Goal: Communication & Community: Answer question/provide support

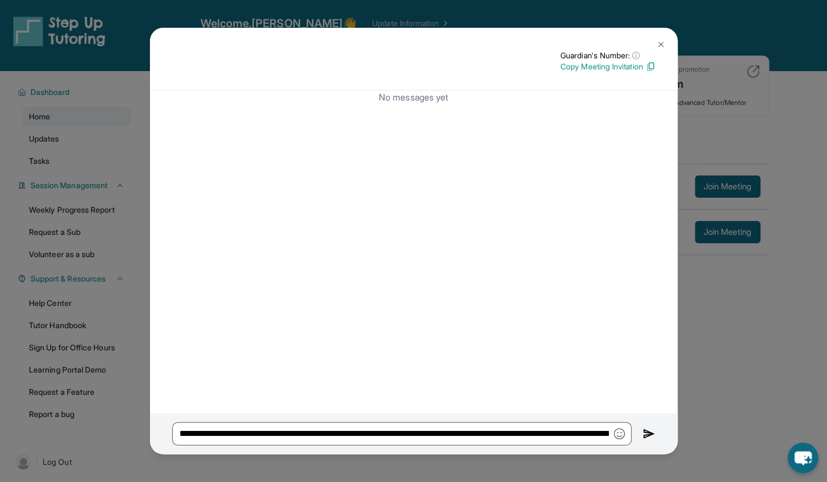
click at [652, 441] on button at bounding box center [649, 433] width 13 height 23
click at [647, 433] on img at bounding box center [649, 433] width 13 height 13
click at [668, 44] on button at bounding box center [661, 44] width 22 height 22
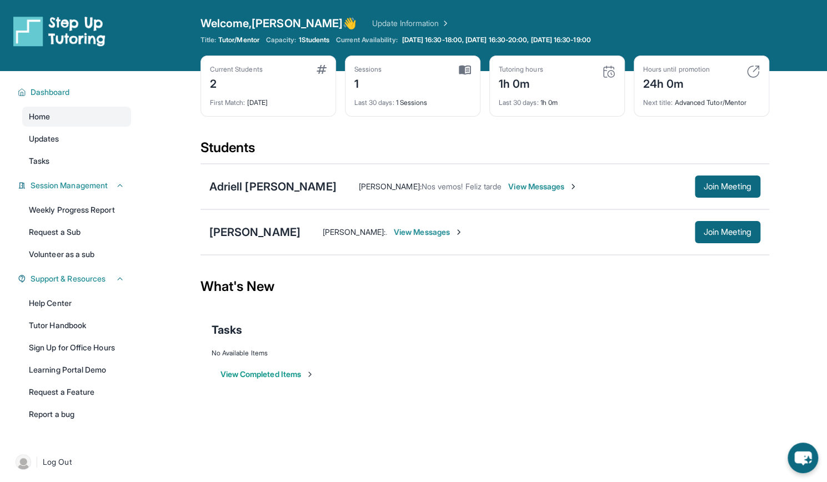
click at [416, 234] on span "View Messages" at bounding box center [428, 232] width 69 height 11
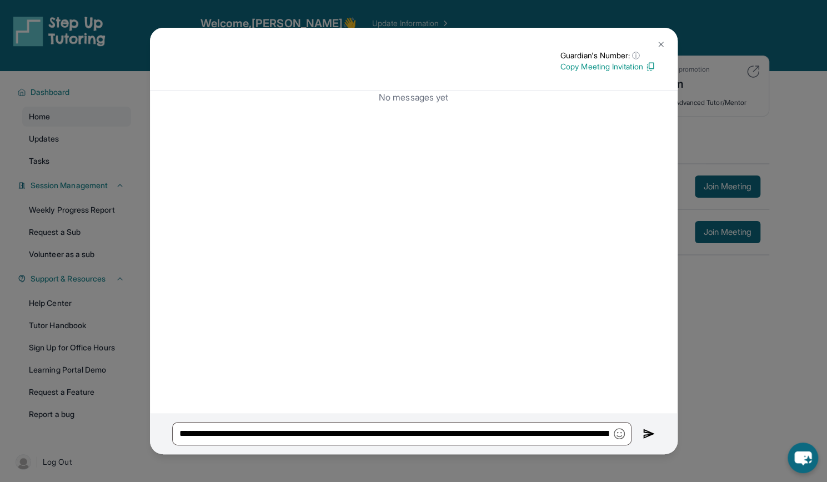
click at [664, 49] on button at bounding box center [661, 44] width 22 height 22
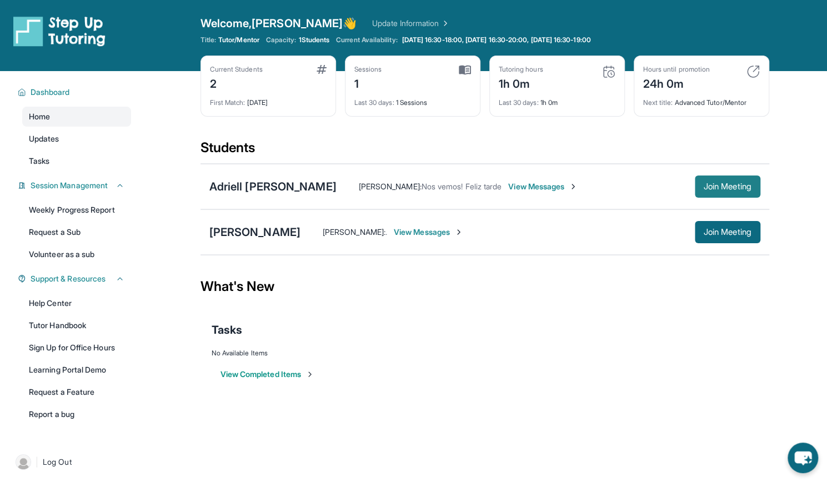
click at [704, 189] on span "Join Meeting" at bounding box center [728, 186] width 48 height 7
click at [504, 232] on span "View Messages" at bounding box center [530, 232] width 69 height 11
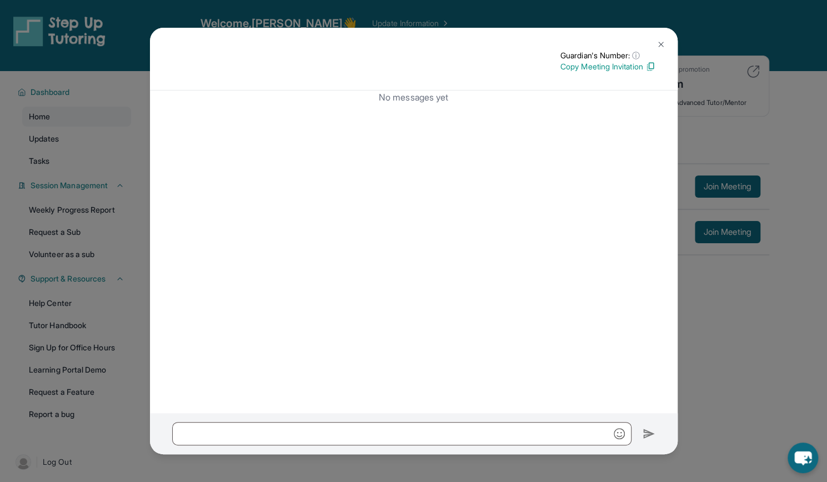
click at [663, 42] on img at bounding box center [661, 44] width 9 height 9
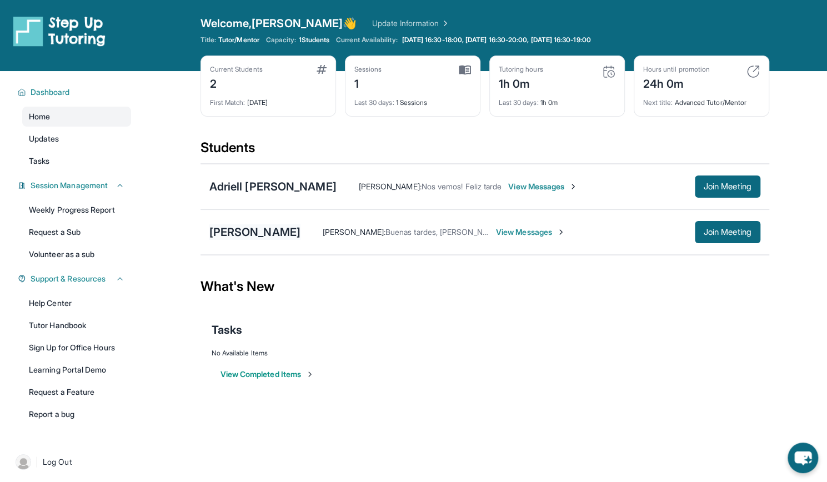
click at [242, 235] on div "[PERSON_NAME]" at bounding box center [254, 232] width 91 height 16
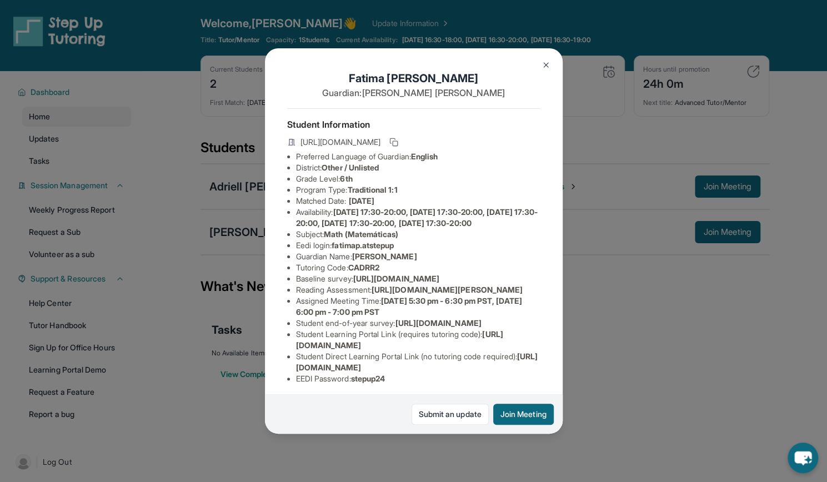
scroll to position [132, 0]
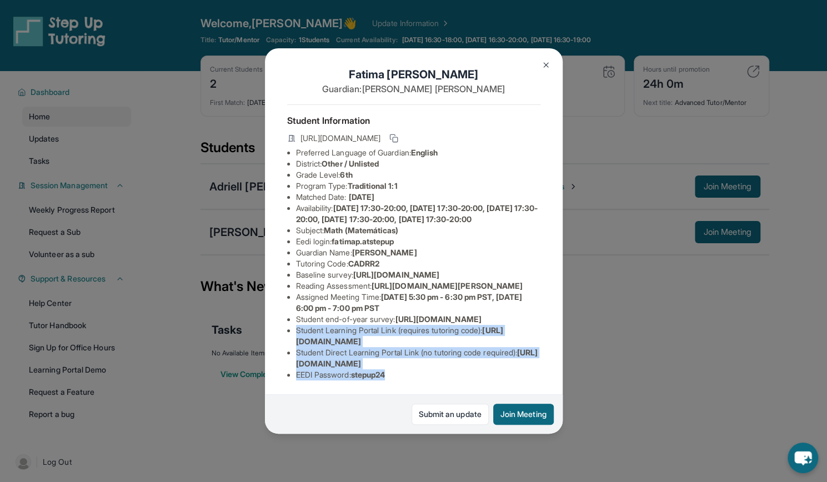
drag, startPoint x: 293, startPoint y: 320, endPoint x: 403, endPoint y: 370, distance: 120.8
click at [403, 370] on ul "Preferred Language of Guardian: English District: Other / Unlisted Grade Level:…" at bounding box center [413, 263] width 253 height 233
copy ul "Student Learning Portal Link (requires tutoring code) : https://student-portal.…"
click at [385, 370] on span "stepup24" at bounding box center [368, 374] width 34 height 9
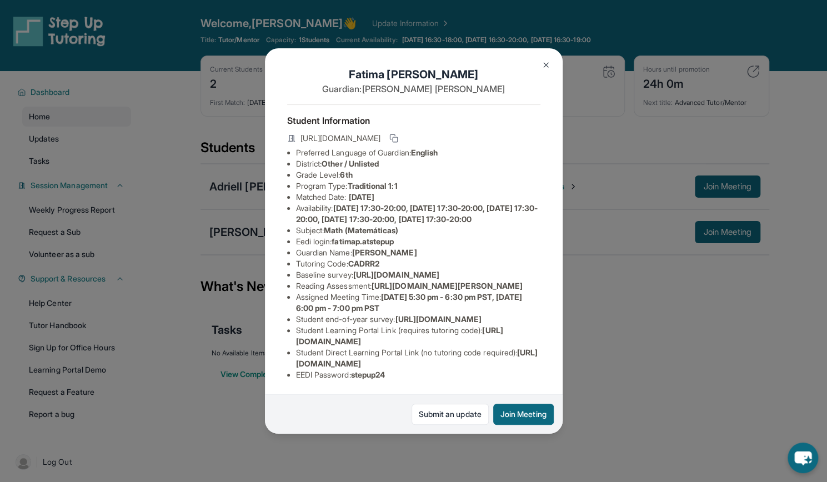
scroll to position [127, 0]
drag, startPoint x: 296, startPoint y: 328, endPoint x: 523, endPoint y: 360, distance: 229.4
click at [523, 360] on ul "Preferred Language of Guardian: English District: Other / Unlisted Grade Level:…" at bounding box center [413, 263] width 253 height 233
copy ul "Student Learning Portal Link (requires tutoring code) : https://student-portal.…"
drag, startPoint x: 389, startPoint y: 161, endPoint x: 291, endPoint y: 162, distance: 98.3
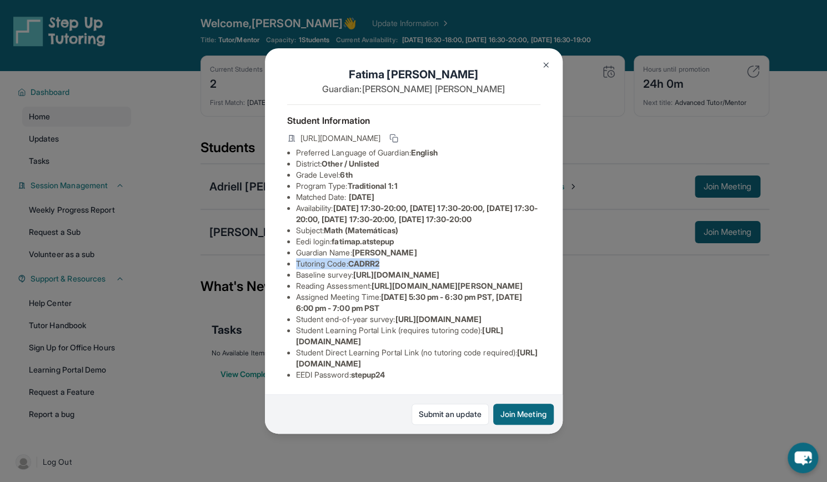
click at [291, 162] on ul "Preferred Language of Guardian: English District: Other / Unlisted Grade Level:…" at bounding box center [413, 263] width 253 height 233
copy li "Tutoring Code : CADRR2"
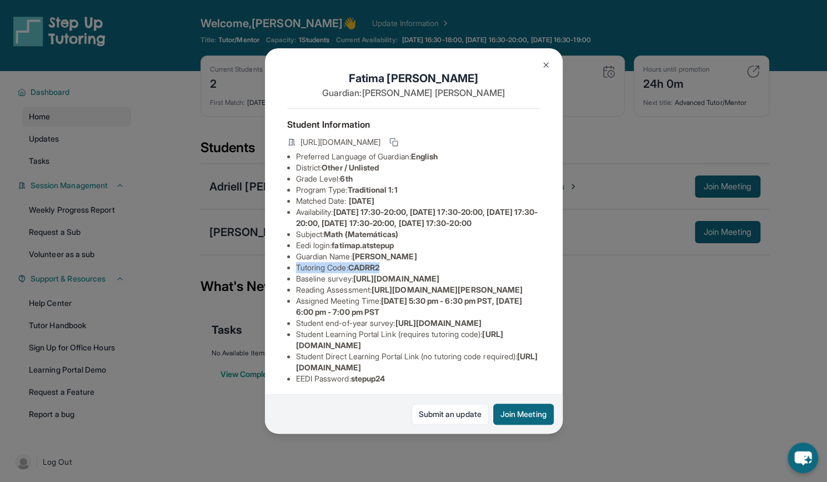
click at [546, 62] on img at bounding box center [546, 65] width 9 height 9
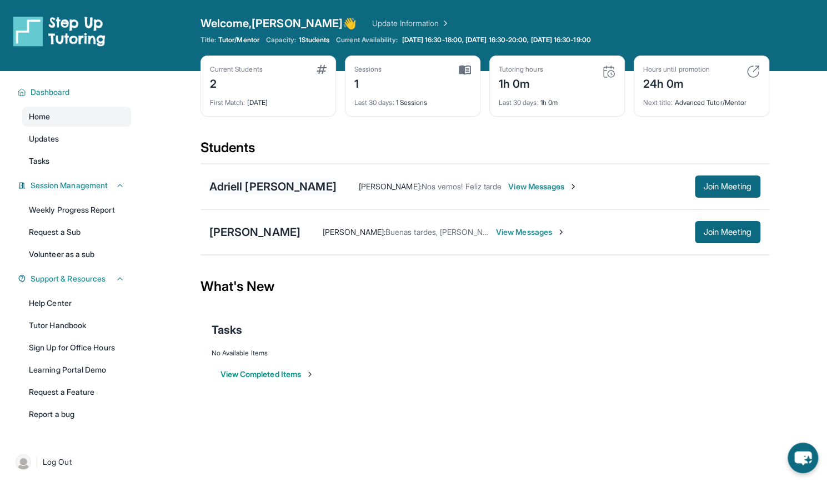
click at [286, 183] on div "Adriell [PERSON_NAME]" at bounding box center [272, 187] width 127 height 16
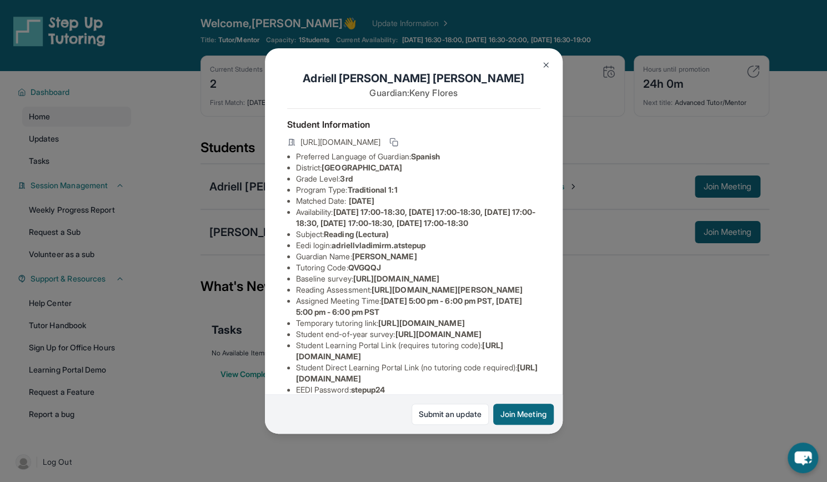
click at [544, 68] on img at bounding box center [546, 65] width 9 height 9
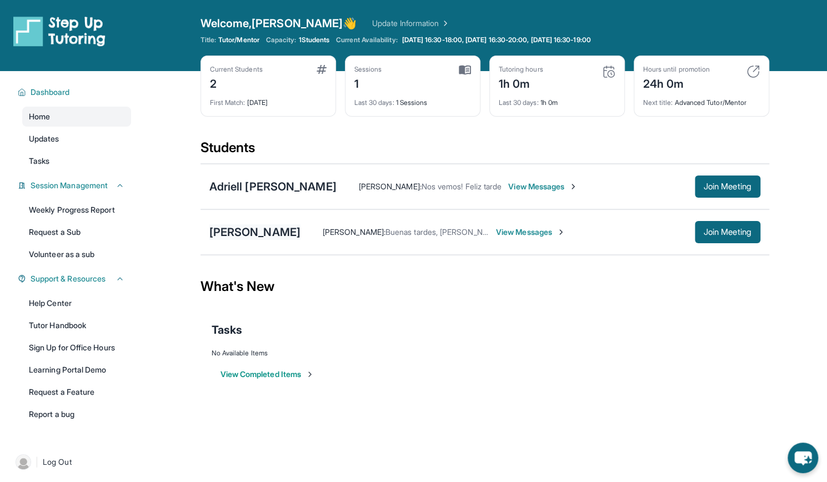
click at [237, 237] on div "[PERSON_NAME]" at bounding box center [254, 232] width 91 height 16
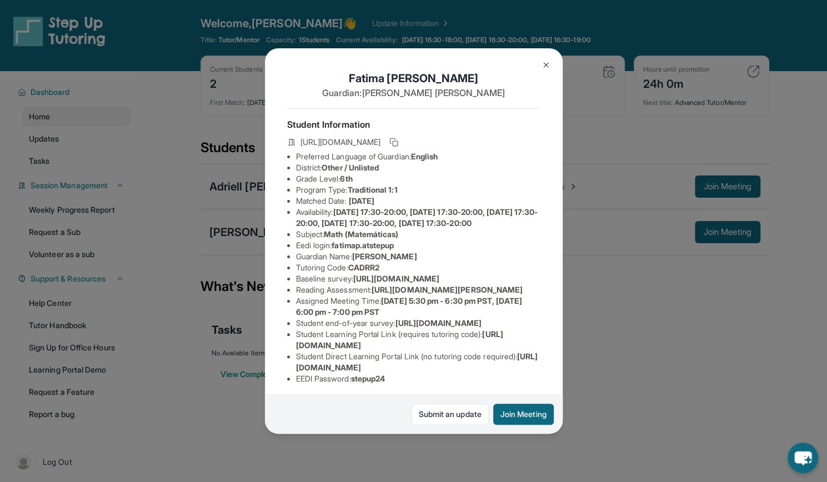
scroll to position [17, 0]
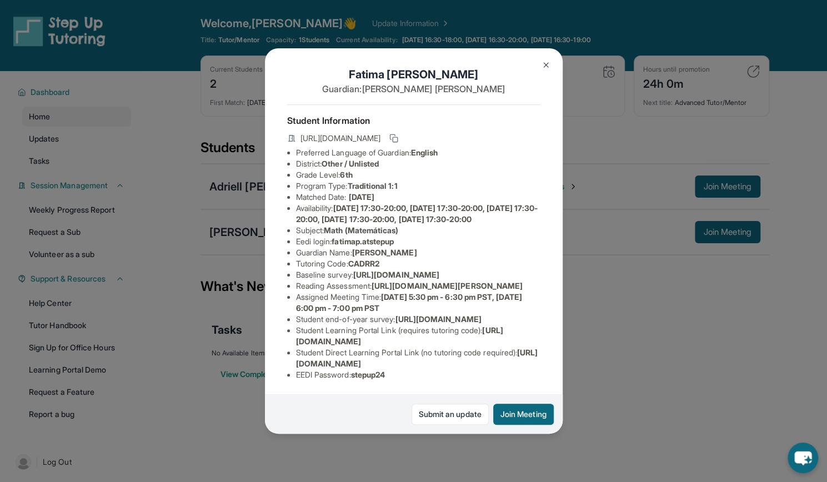
click at [544, 61] on img at bounding box center [546, 65] width 9 height 9
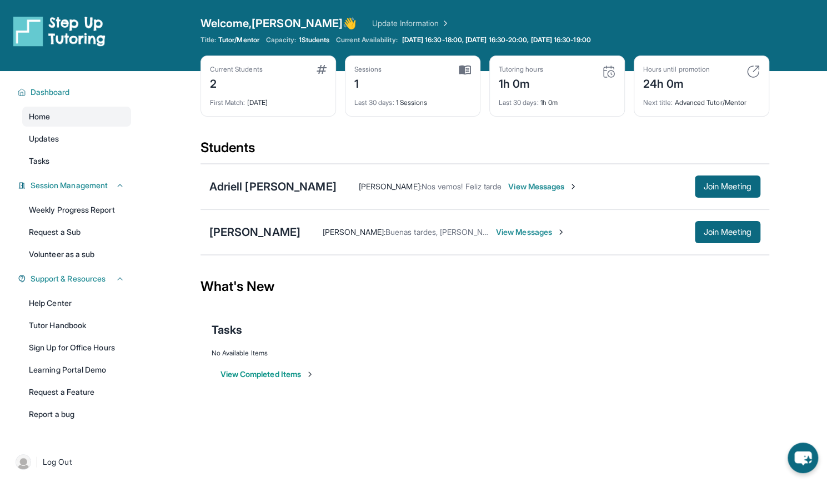
click at [303, 197] on div "Adriell Vladimir Martinez Flores Keny Flores : Nos vemos! Feliz tarde View Mess…" at bounding box center [485, 187] width 569 height 46
click at [274, 184] on div "Adriell [PERSON_NAME]" at bounding box center [272, 187] width 127 height 16
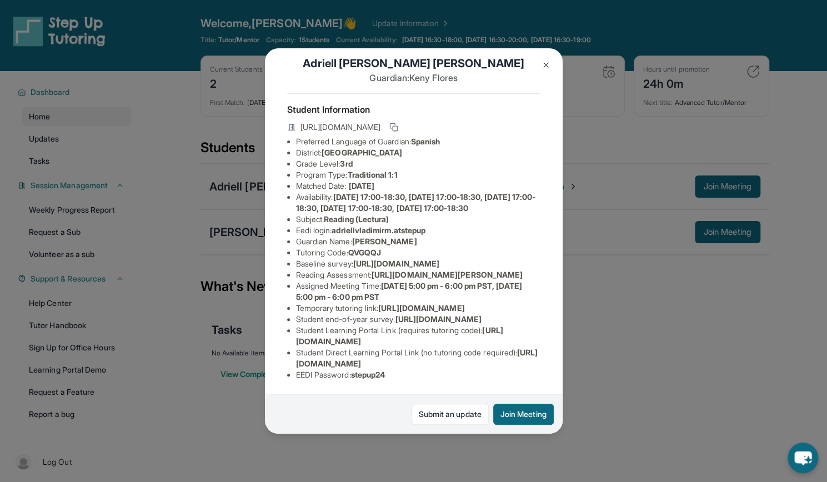
scroll to position [98, 0]
click at [544, 62] on img at bounding box center [546, 65] width 9 height 9
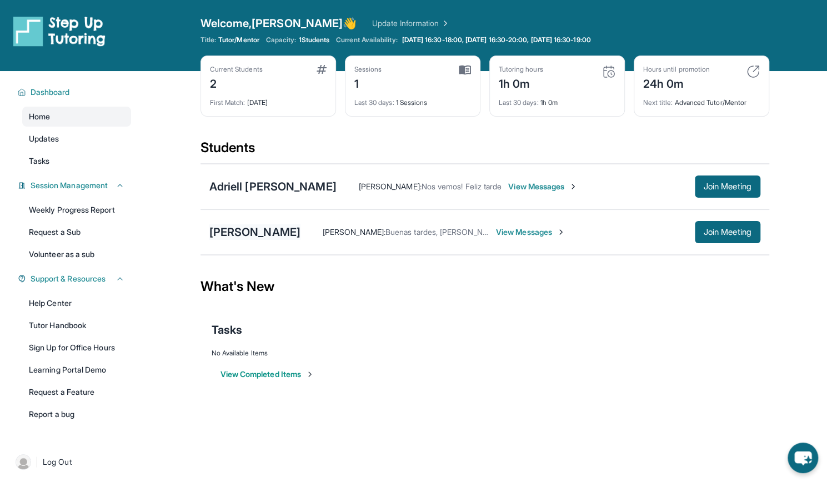
click at [247, 227] on div "[PERSON_NAME]" at bounding box center [254, 232] width 91 height 16
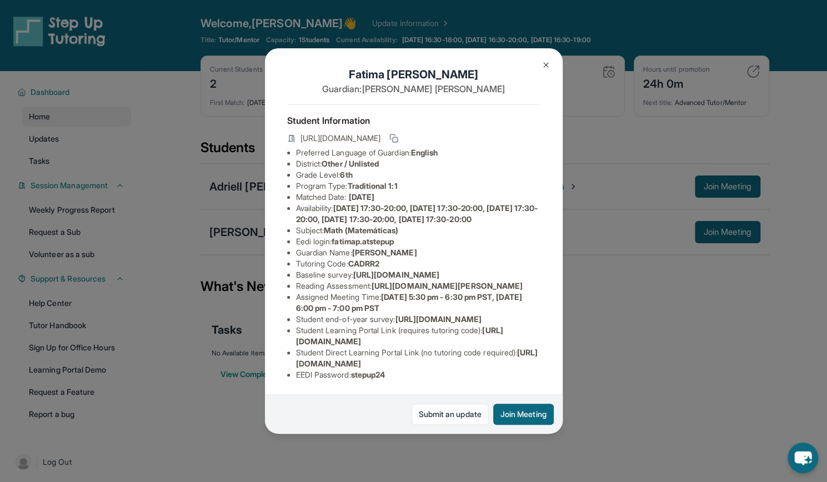
scroll to position [132, 0]
click at [548, 68] on img at bounding box center [546, 65] width 9 height 9
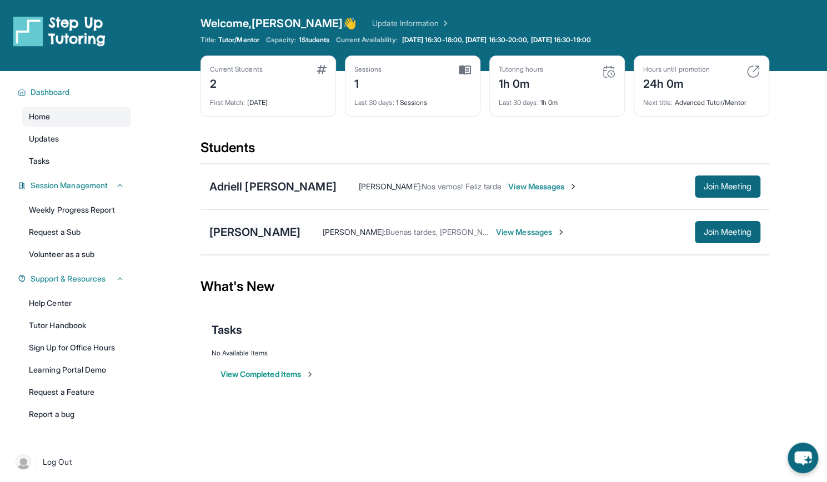
click at [242, 233] on div "[PERSON_NAME]" at bounding box center [254, 232] width 91 height 16
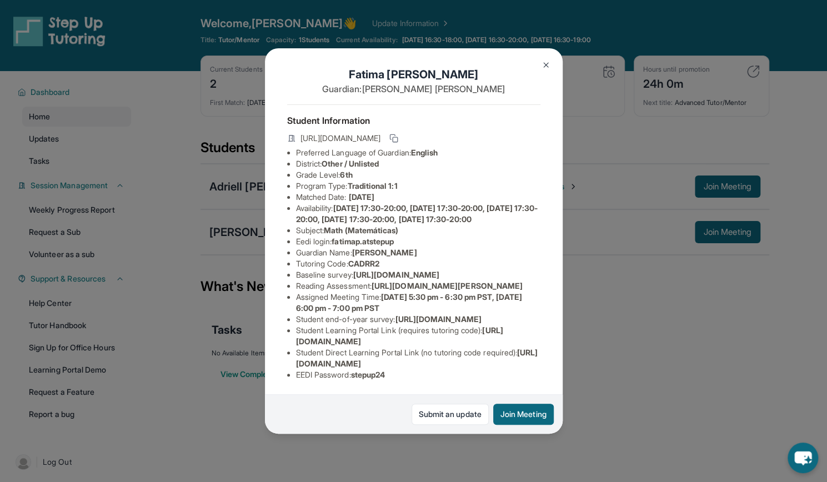
click at [547, 62] on img at bounding box center [546, 65] width 9 height 9
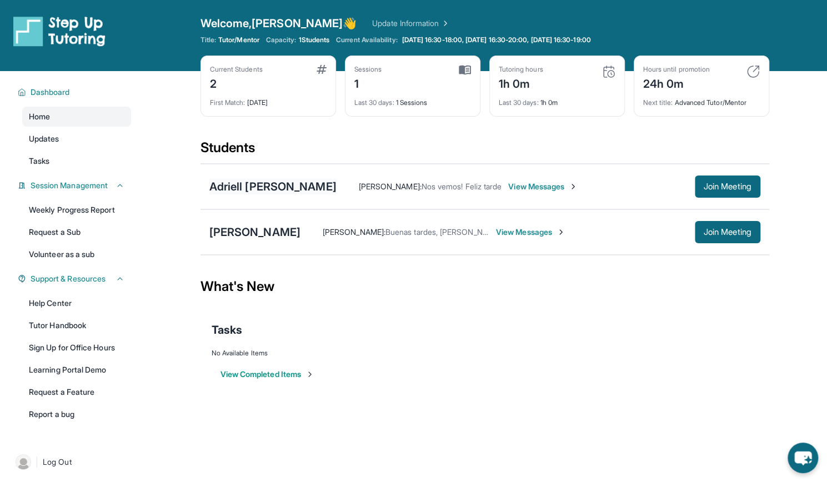
click at [328, 181] on div "Adriell [PERSON_NAME]" at bounding box center [272, 187] width 127 height 16
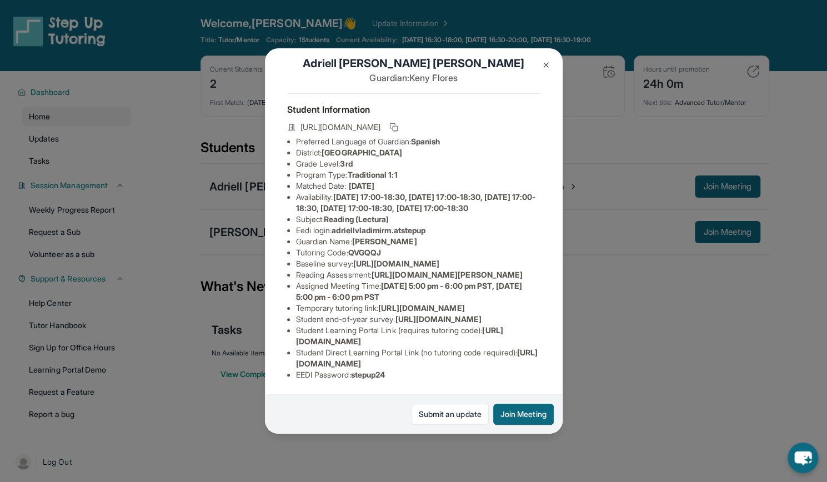
scroll to position [145, 0]
click at [445, 420] on link "Submit an update" at bounding box center [450, 414] width 77 height 21
click at [543, 66] on img at bounding box center [546, 65] width 9 height 9
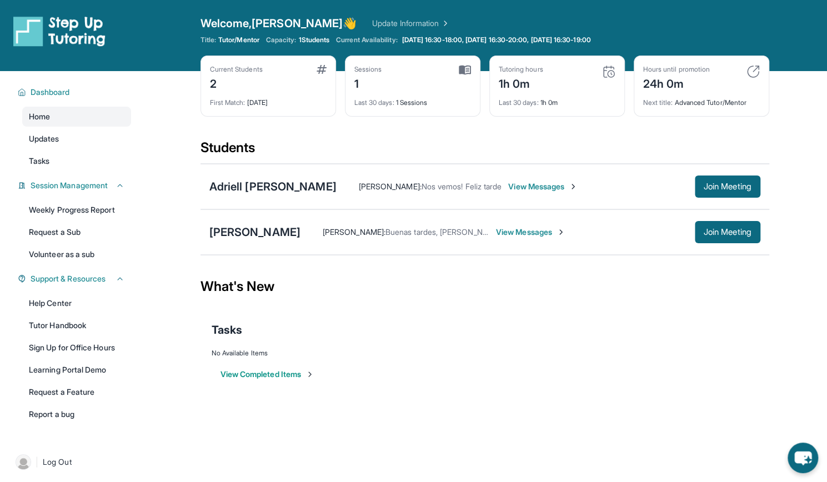
click at [504, 233] on span "View Messages" at bounding box center [530, 232] width 69 height 11
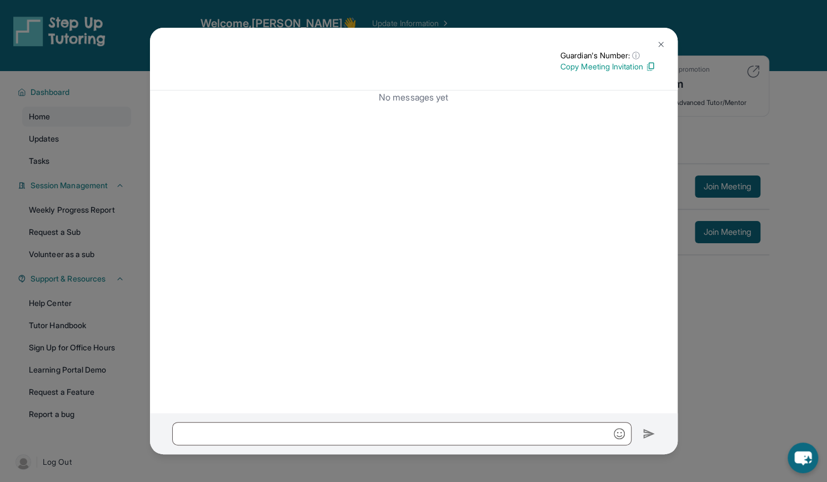
click at [662, 43] on img at bounding box center [661, 44] width 9 height 9
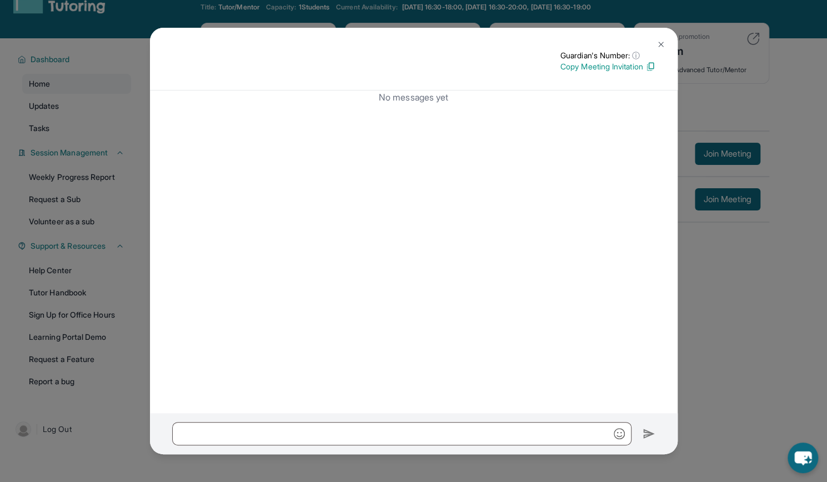
click at [662, 40] on img at bounding box center [661, 44] width 9 height 9
